Goal: Information Seeking & Learning: Learn about a topic

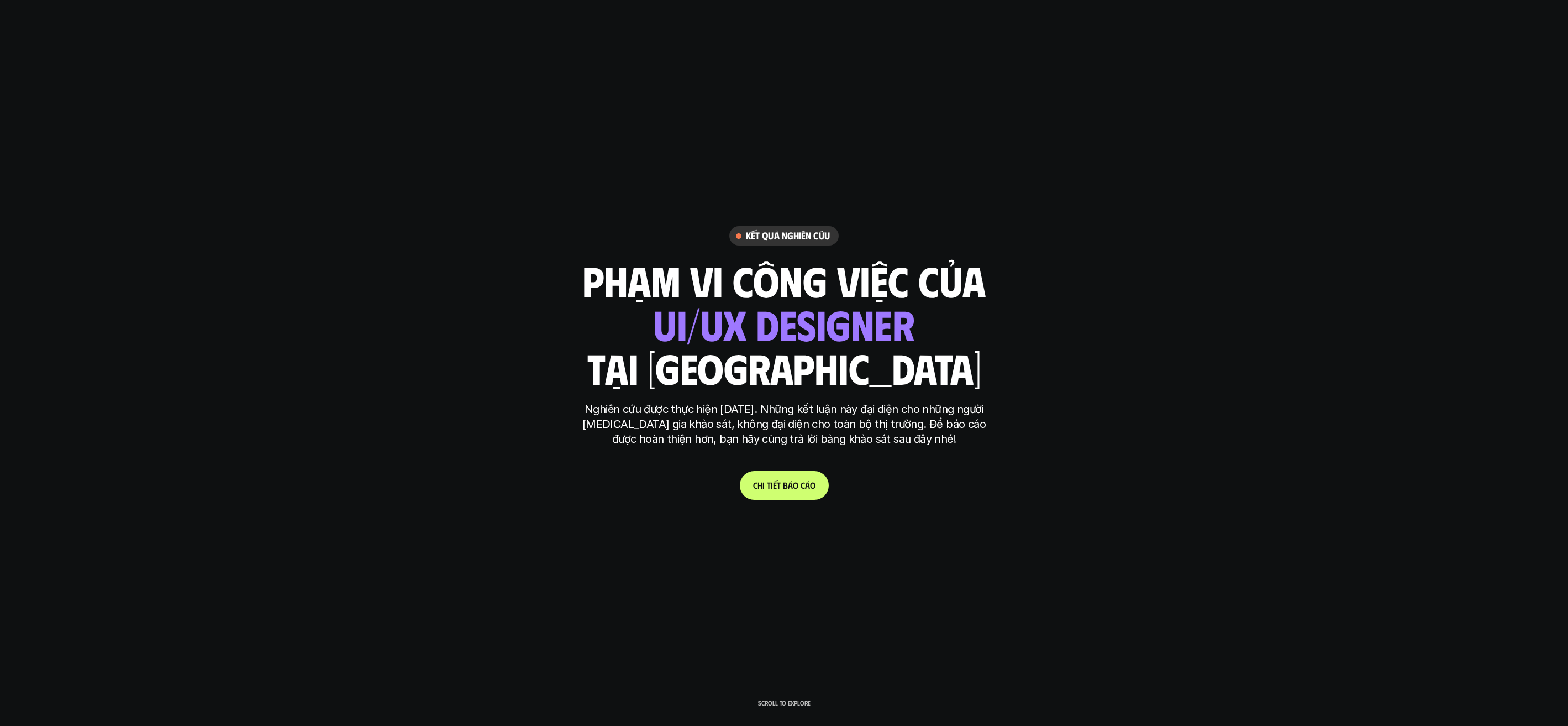
scroll to position [3225, 0]
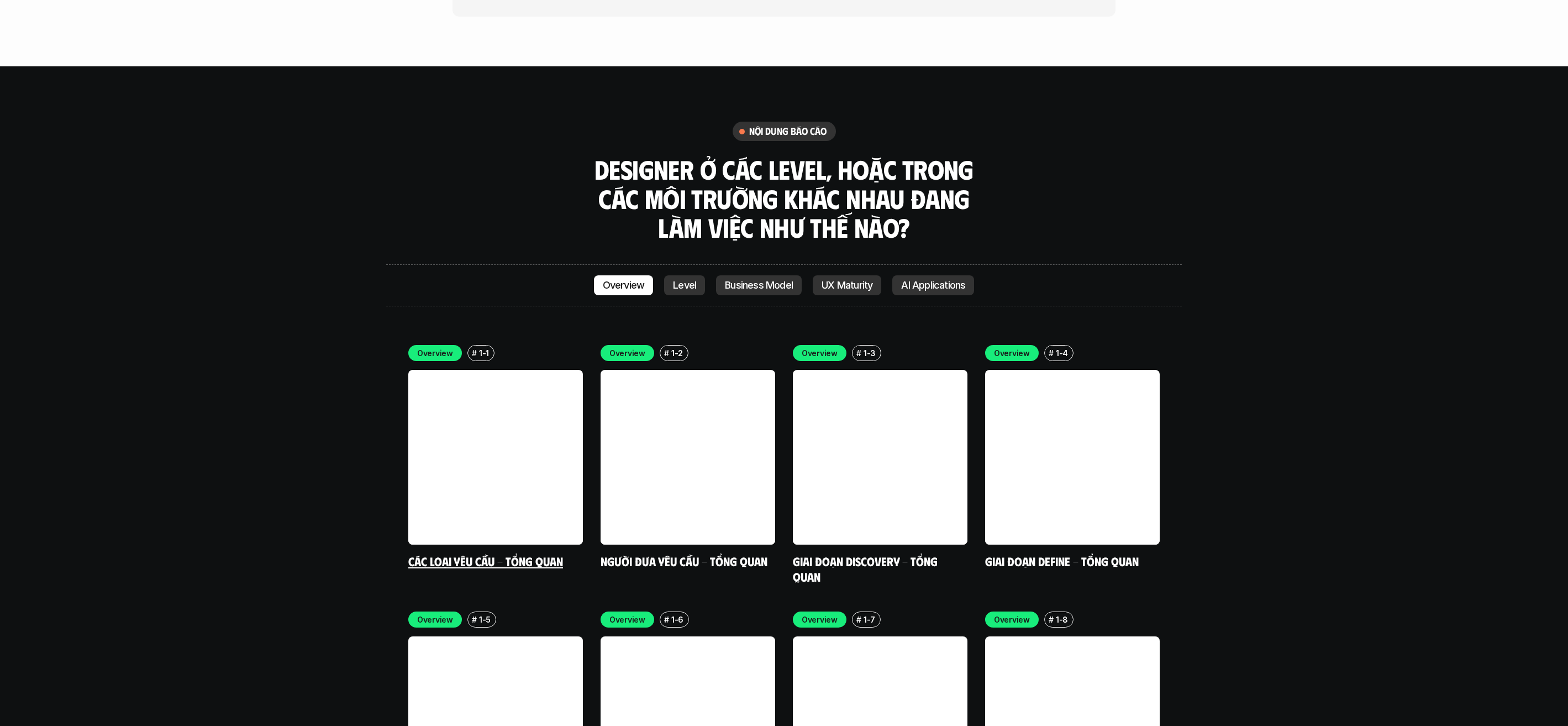
click at [480, 374] on link at bounding box center [495, 457] width 175 height 175
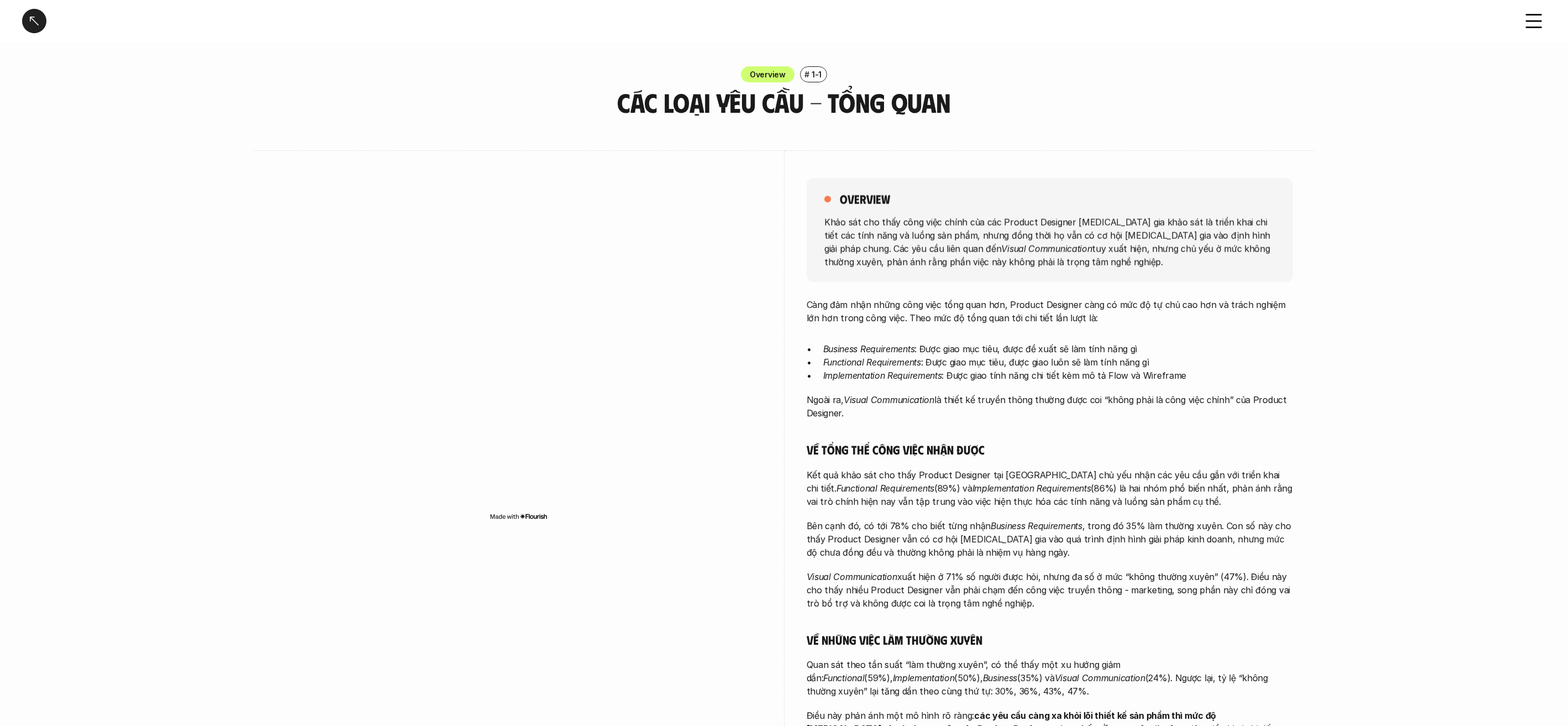
click at [922, 323] on p "Càng đảm nhận những công việc tổng quan hơn, Product Designer càng có mức độ tự…" at bounding box center [1049, 311] width 486 height 27
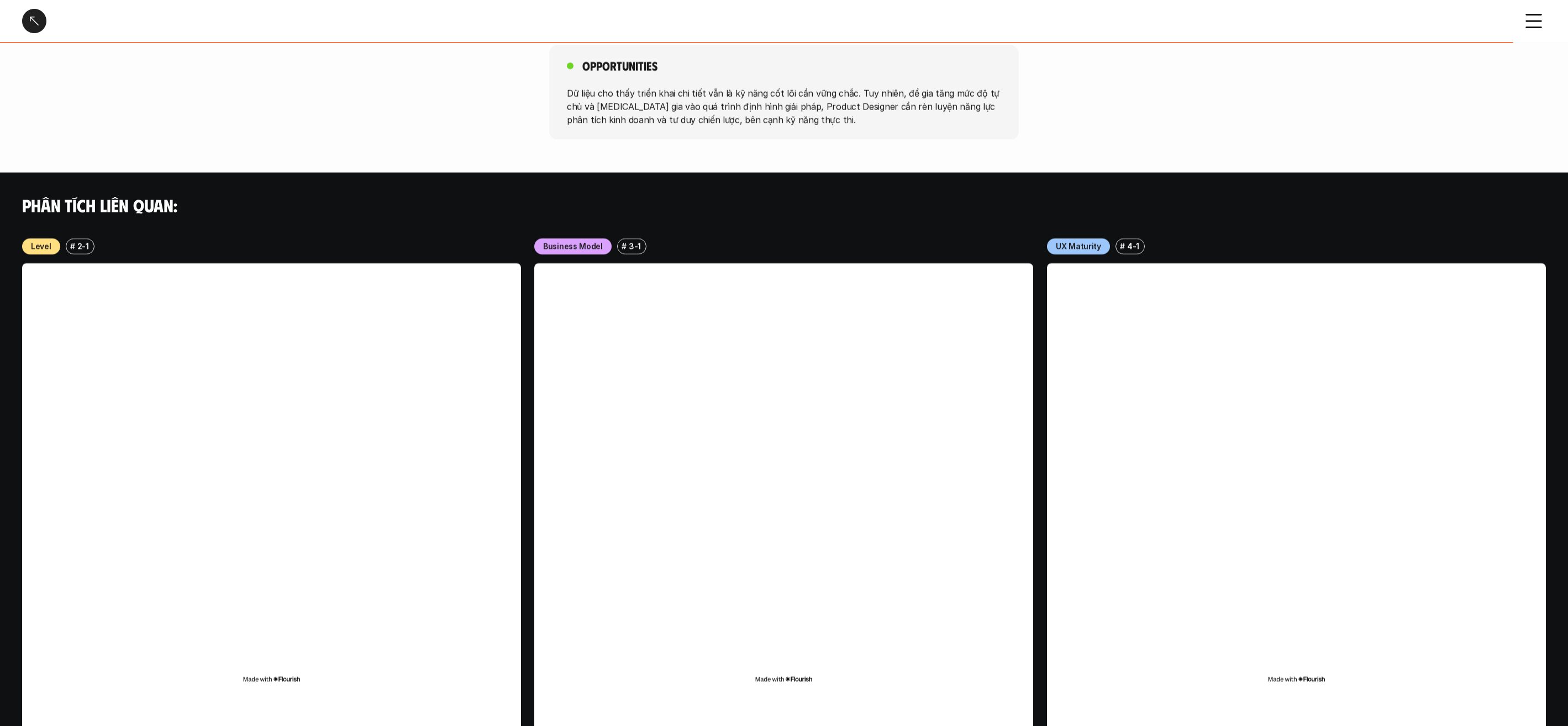
scroll to position [1059, 0]
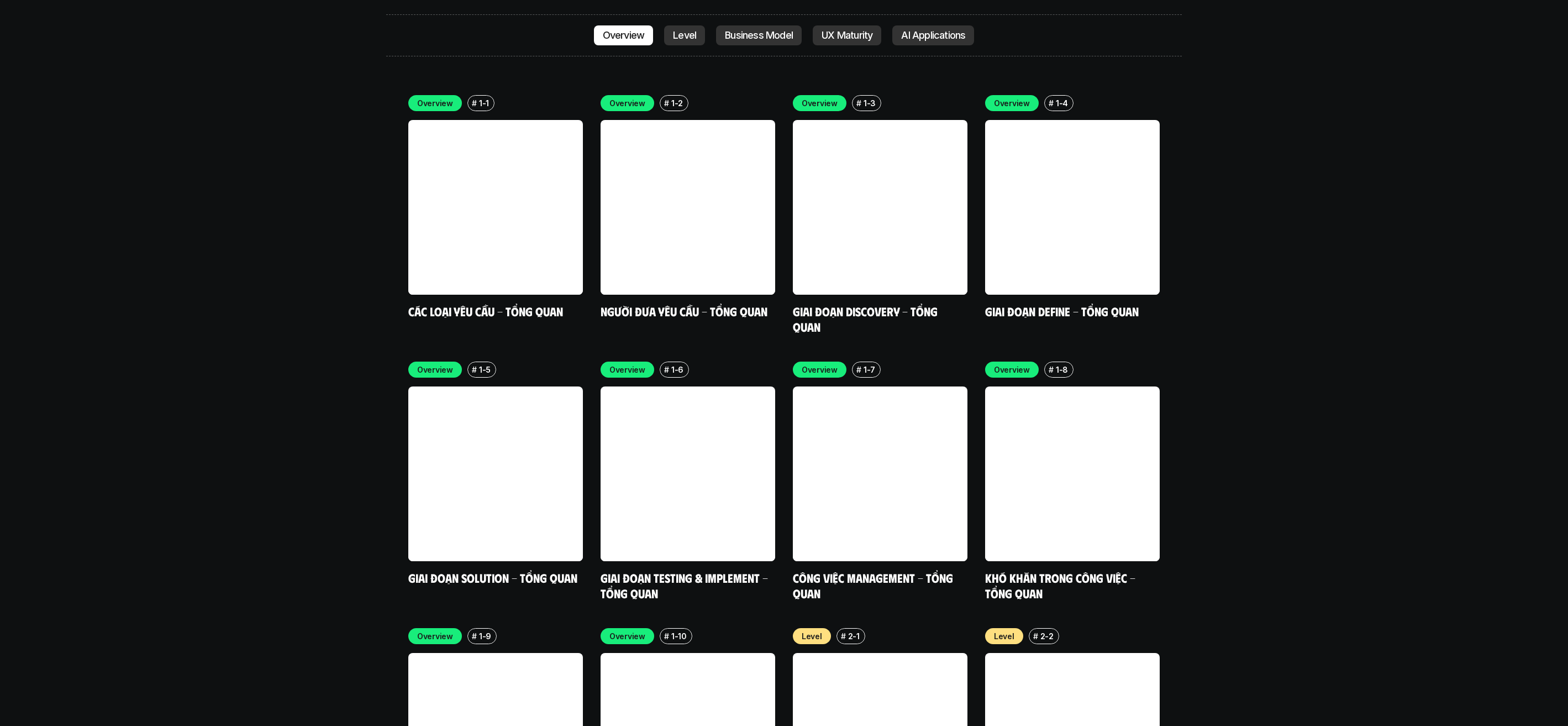
scroll to position [3600, 0]
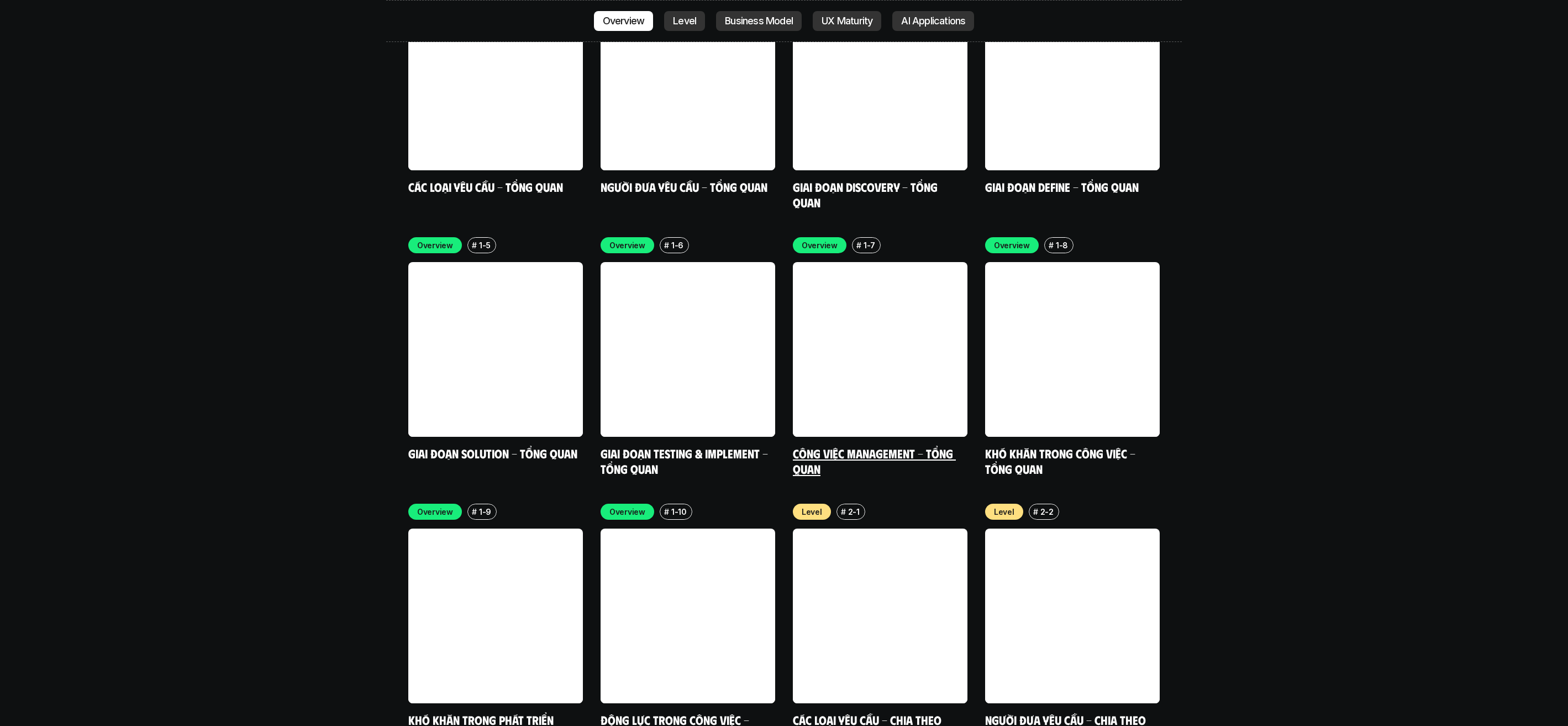
click at [815, 239] on p "Overview" at bounding box center [819, 245] width 36 height 12
click at [842, 446] on link "Công việc Management - Tổng quan" at bounding box center [875, 461] width 163 height 30
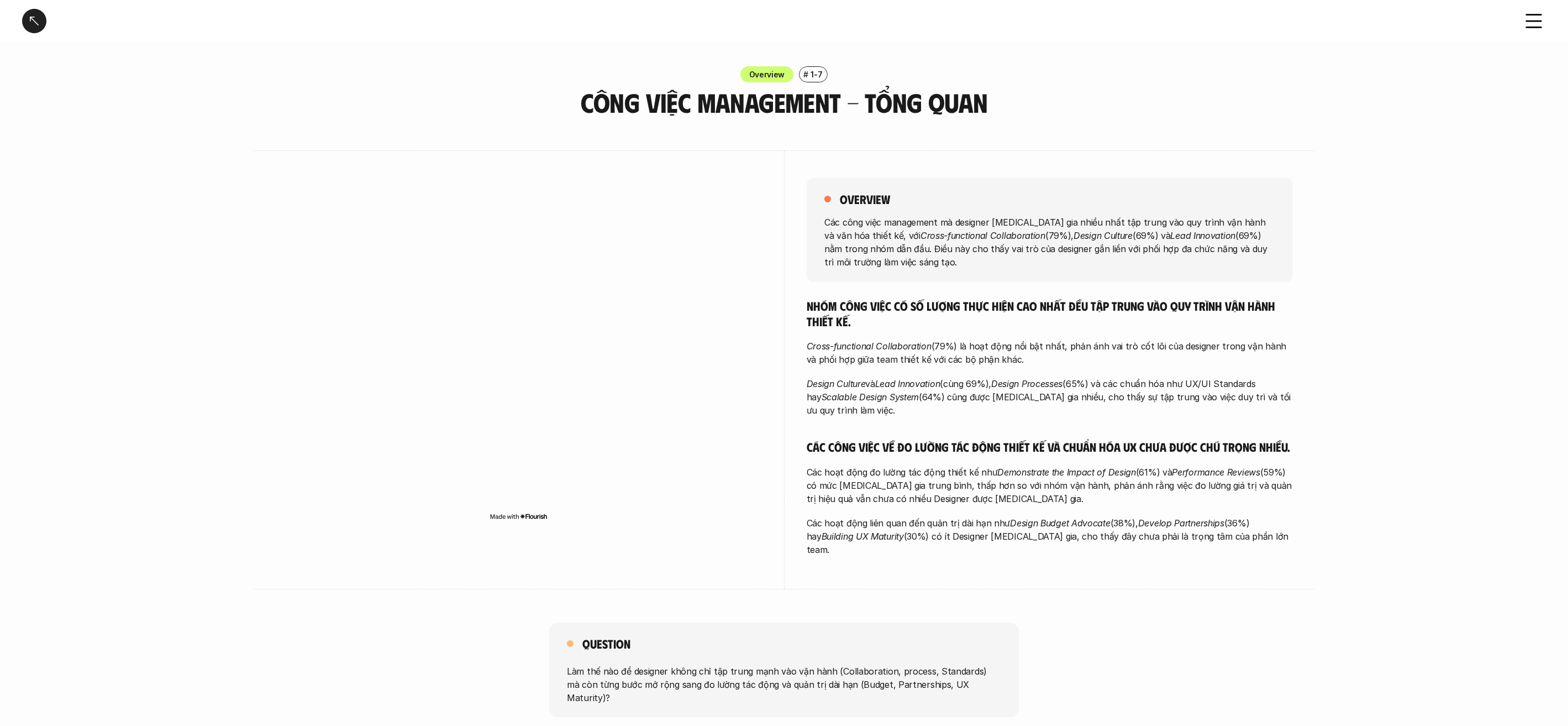
click at [834, 317] on h5 "Nhóm công việc có số lượng thực hiện cao nhất đều tập trung vào quy trình vận h…" at bounding box center [1049, 313] width 486 height 30
click at [793, 314] on div "overview Các công việc management mà designer [MEDICAL_DATA] gia nhiều nhất tập…" at bounding box center [784, 370] width 1017 height 439
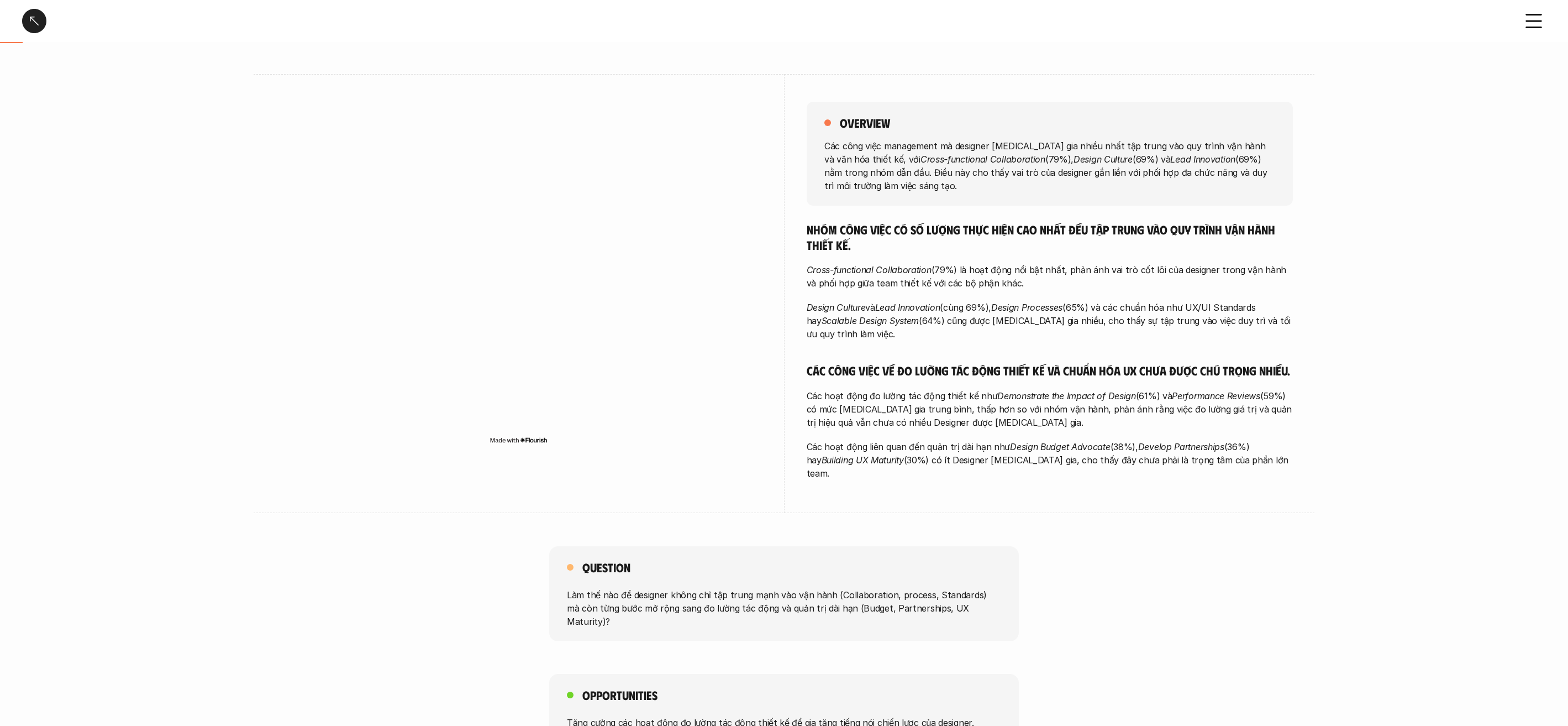
scroll to position [76, 0]
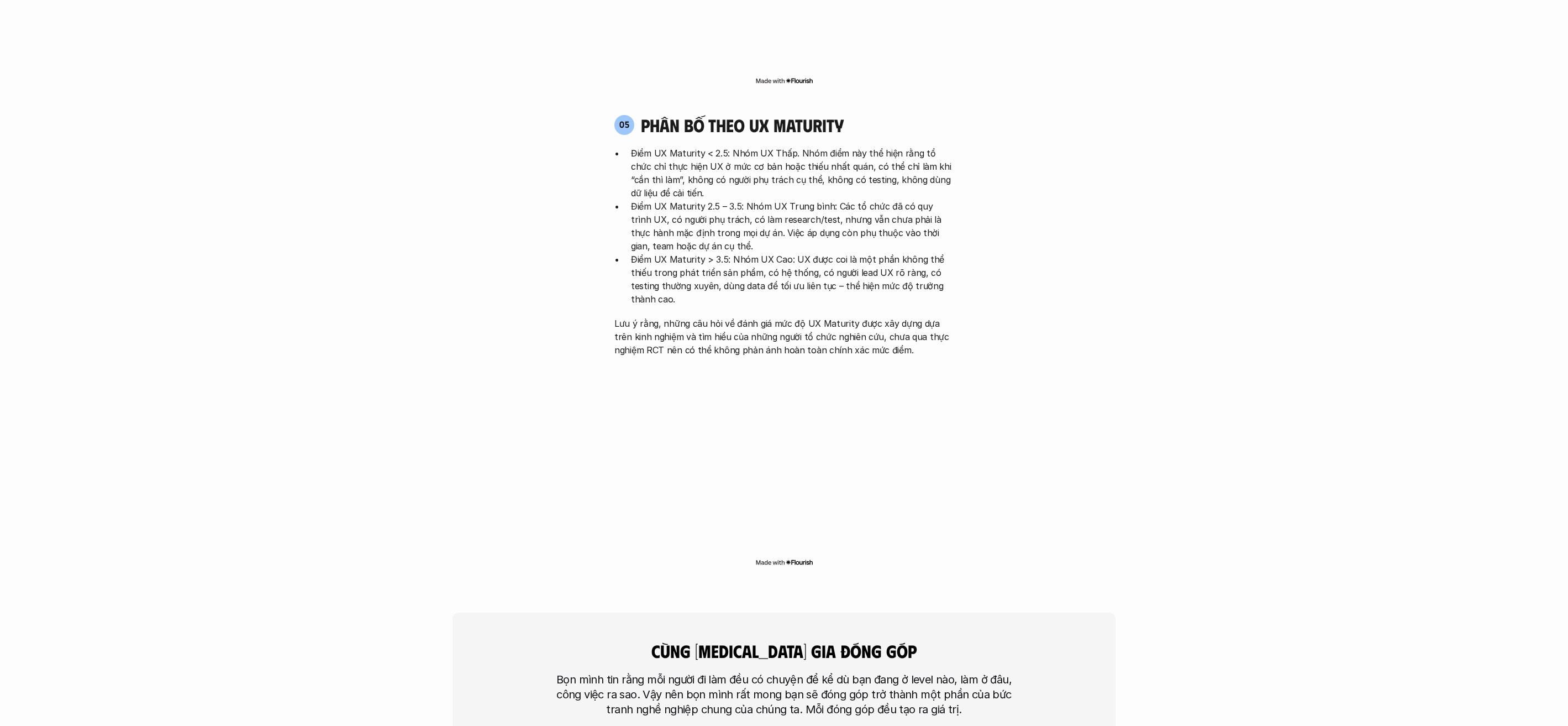
scroll to position [2456, 0]
